Goal: Information Seeking & Learning: Learn about a topic

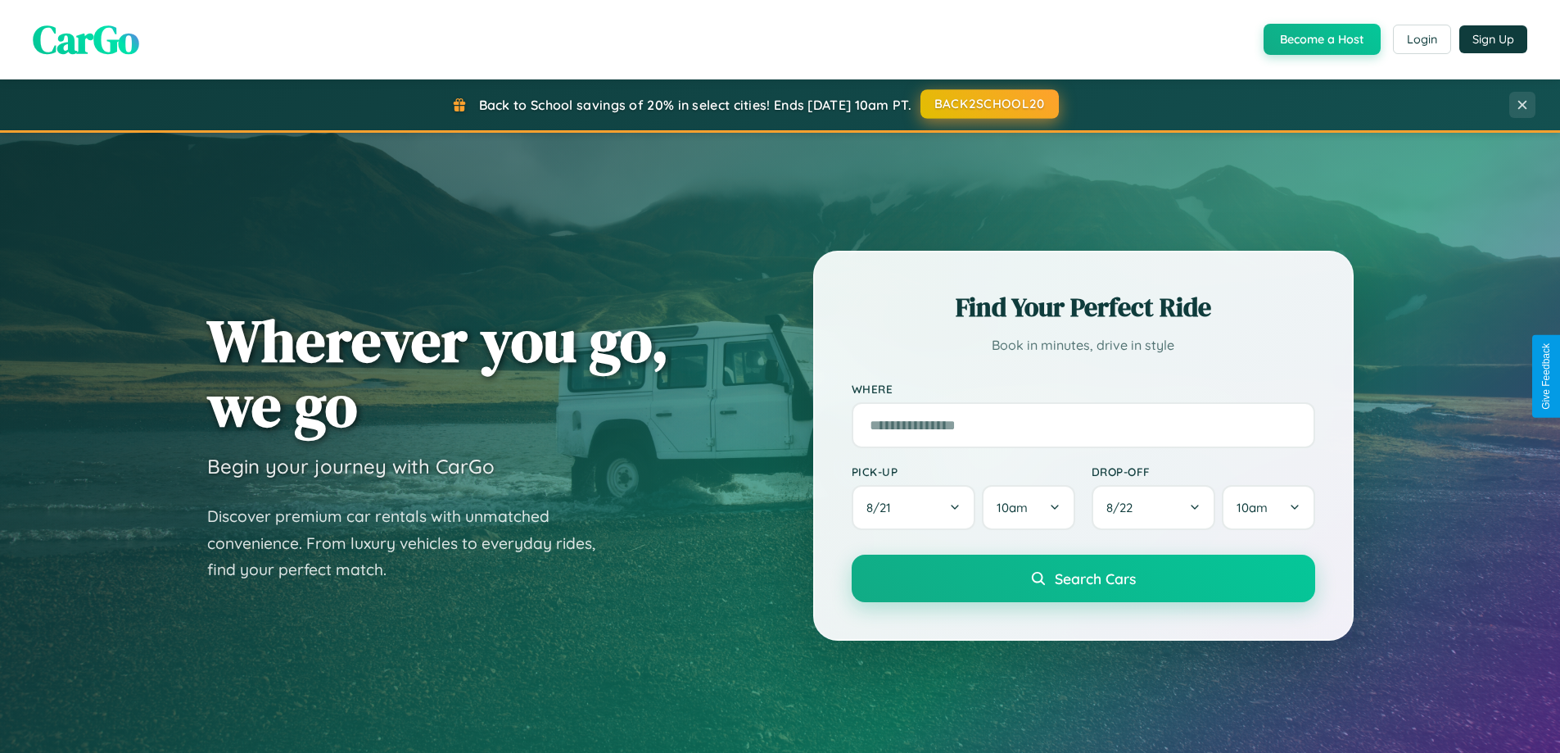
click at [989, 104] on button "BACK2SCHOOL20" at bounding box center [990, 103] width 138 height 29
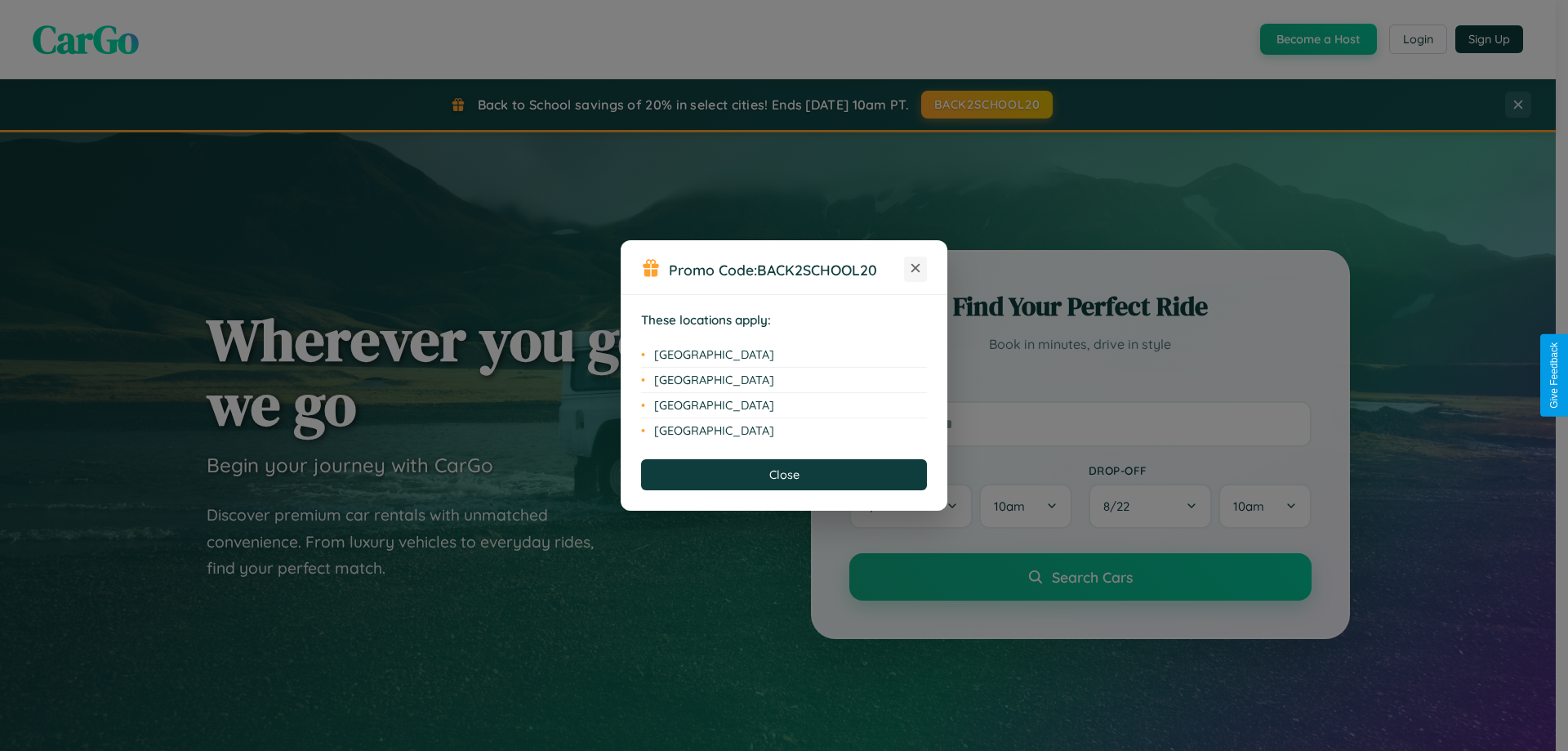
click at [915, 268] on icon at bounding box center [915, 268] width 9 height 9
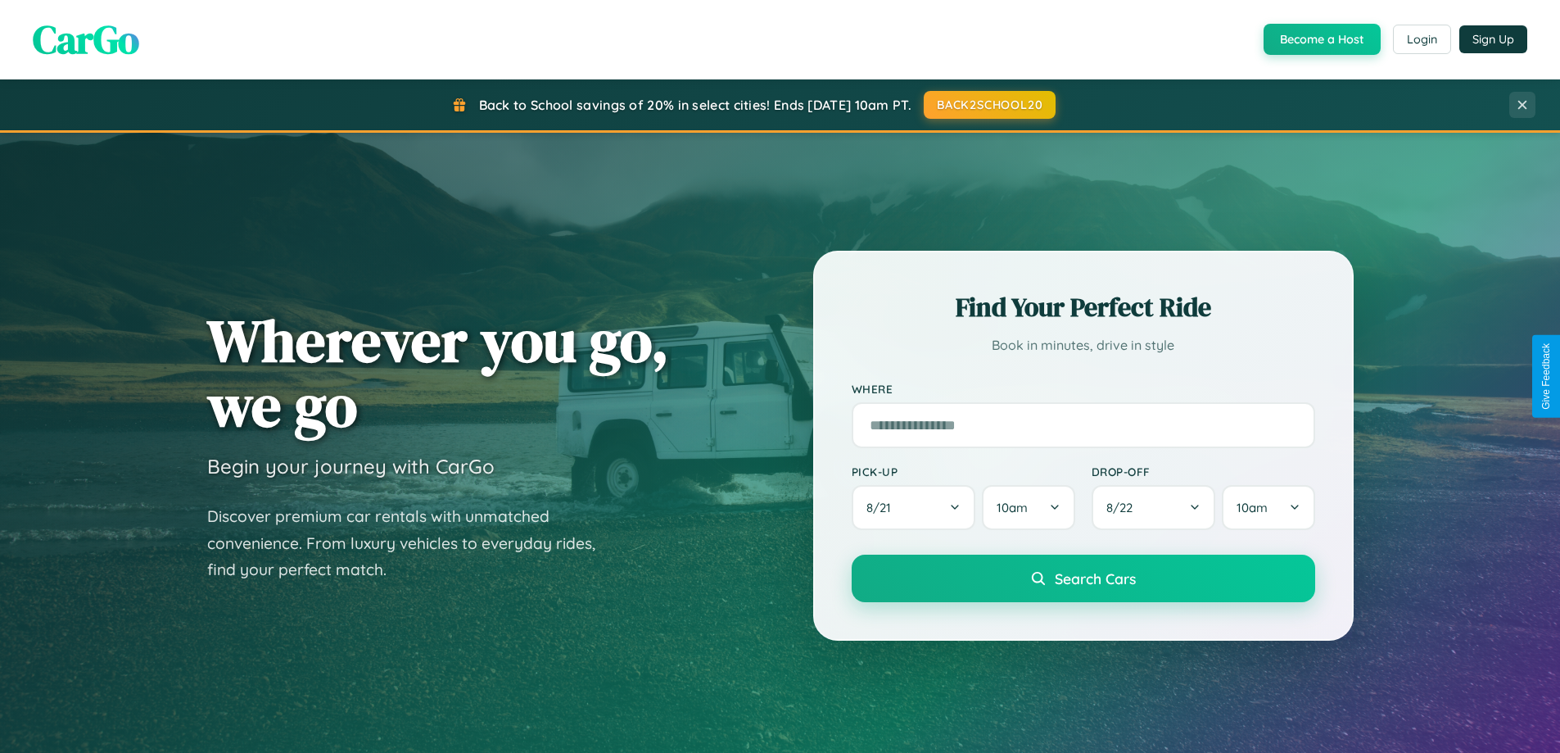
scroll to position [1127, 0]
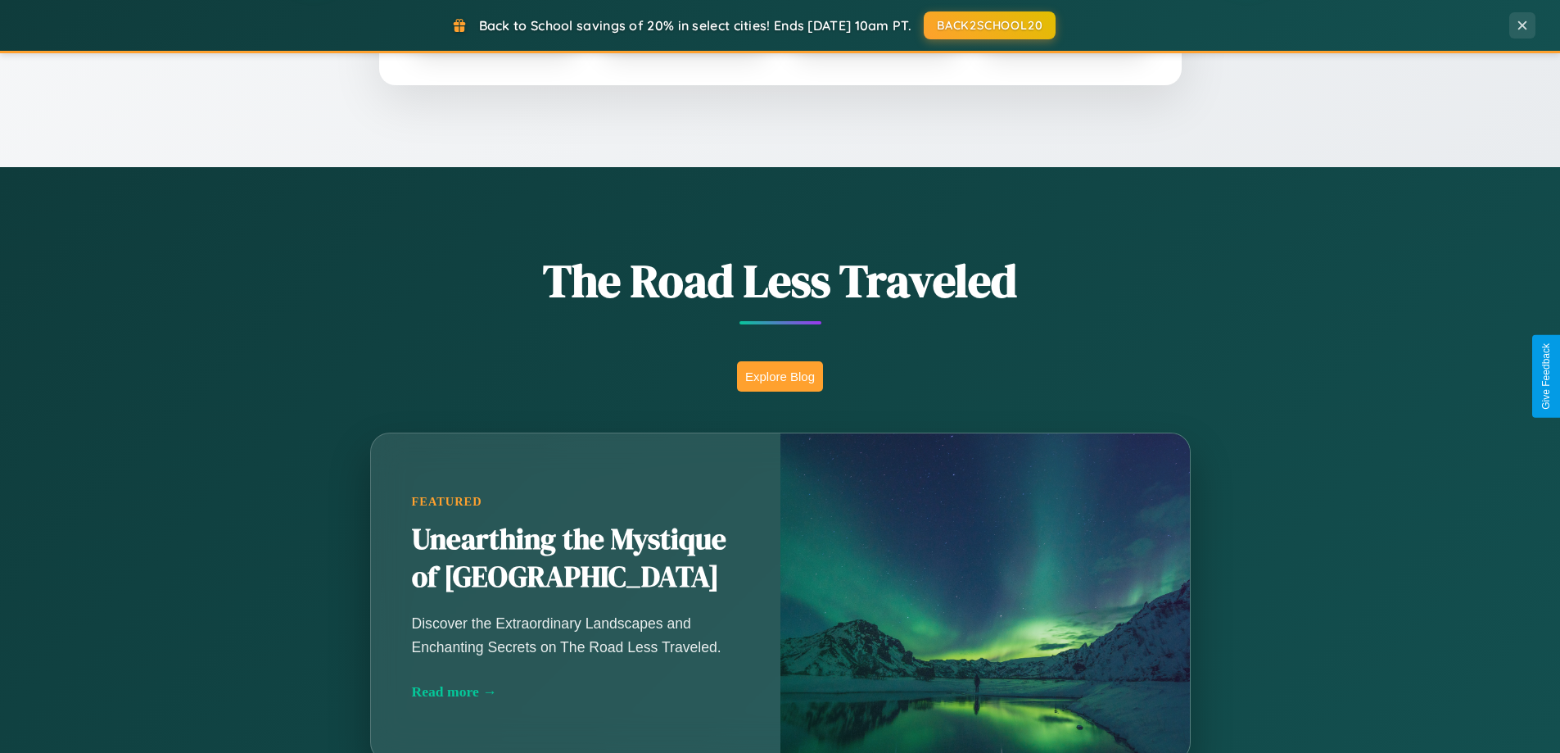
click at [780, 376] on button "Explore Blog" at bounding box center [780, 376] width 86 height 30
